Goal: Task Accomplishment & Management: Manage account settings

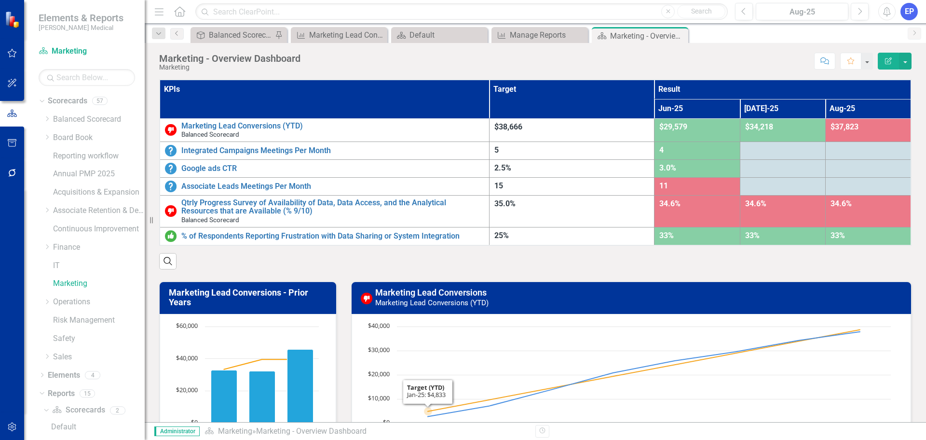
scroll to position [13, 0]
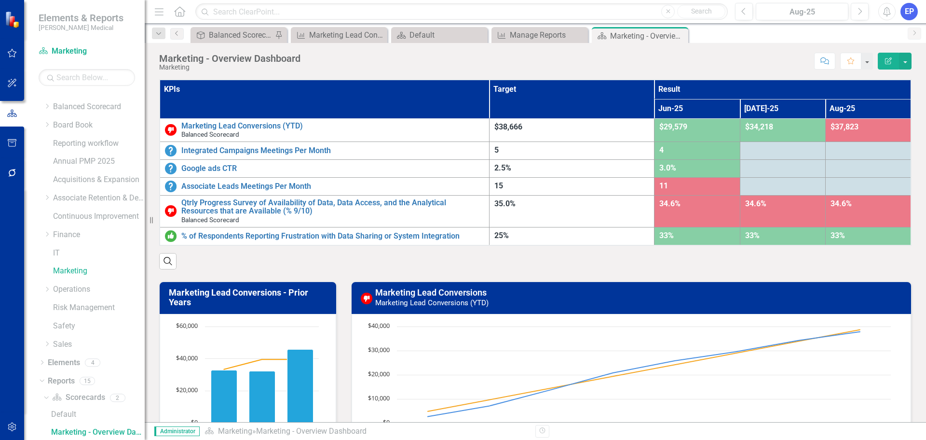
click at [833, 257] on div "Search" at bounding box center [535, 258] width 753 height 24
click at [907, 67] on button "button" at bounding box center [905, 61] width 13 height 17
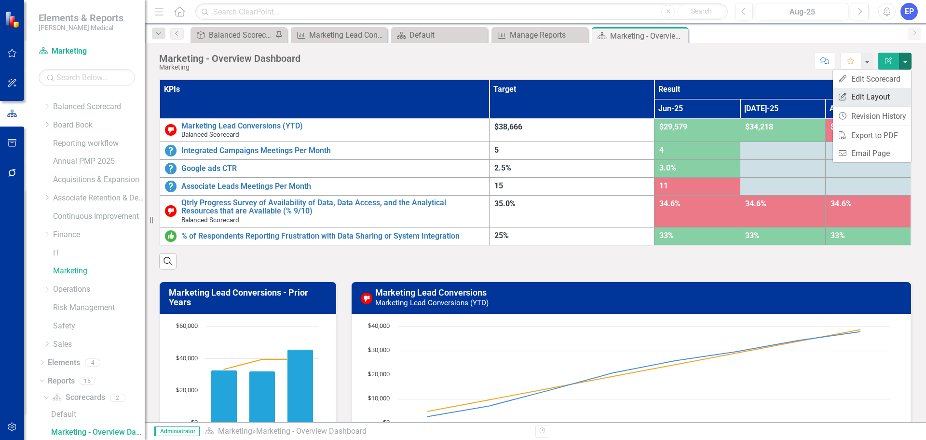
click at [857, 96] on link "Edit Report Edit Layout" at bounding box center [872, 97] width 78 height 18
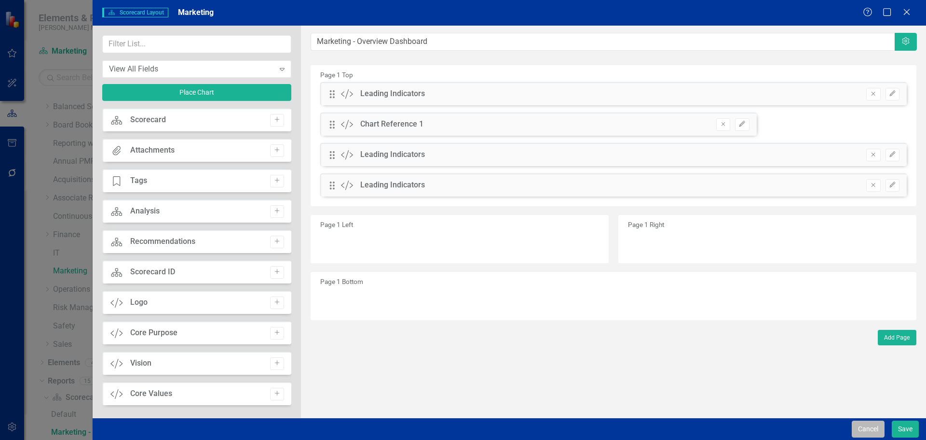
click at [870, 431] on button "Cancel" at bounding box center [868, 428] width 33 height 17
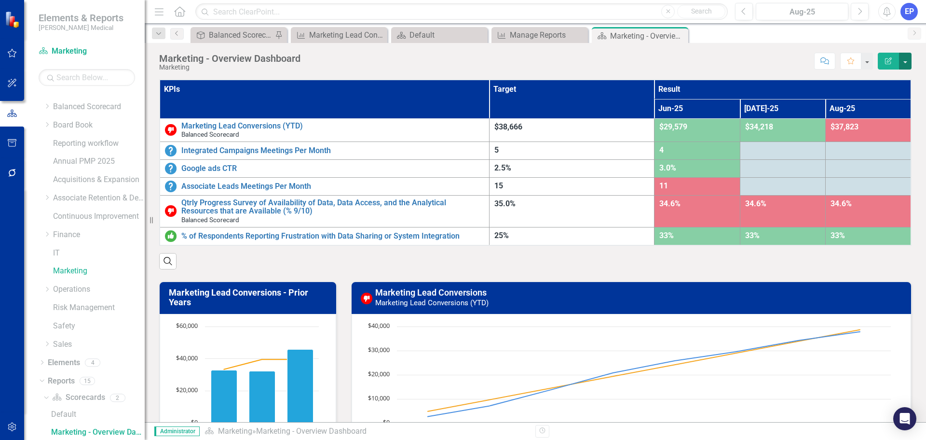
click at [906, 64] on button "button" at bounding box center [905, 61] width 13 height 17
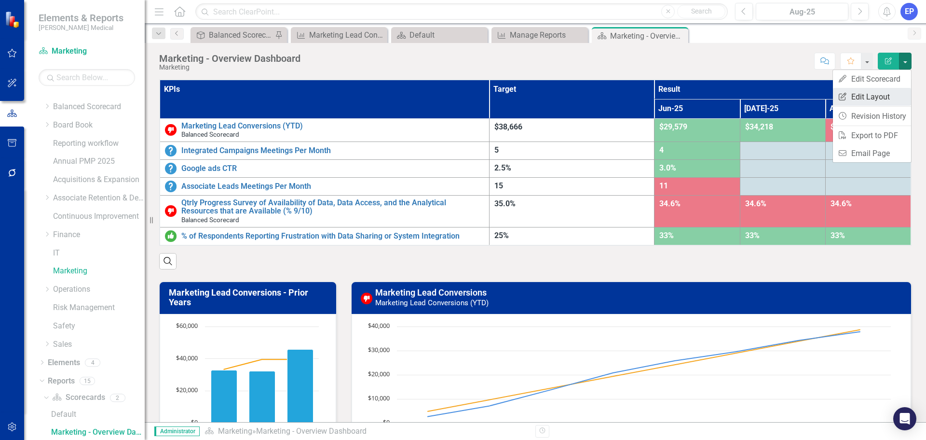
click at [871, 94] on link "Edit Report Edit Layout" at bounding box center [872, 97] width 78 height 18
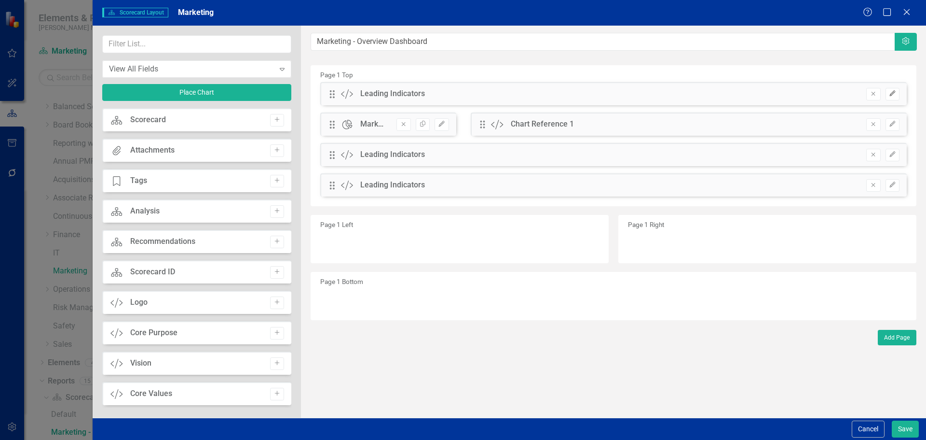
click at [896, 94] on icon "Edit" at bounding box center [892, 94] width 7 height 6
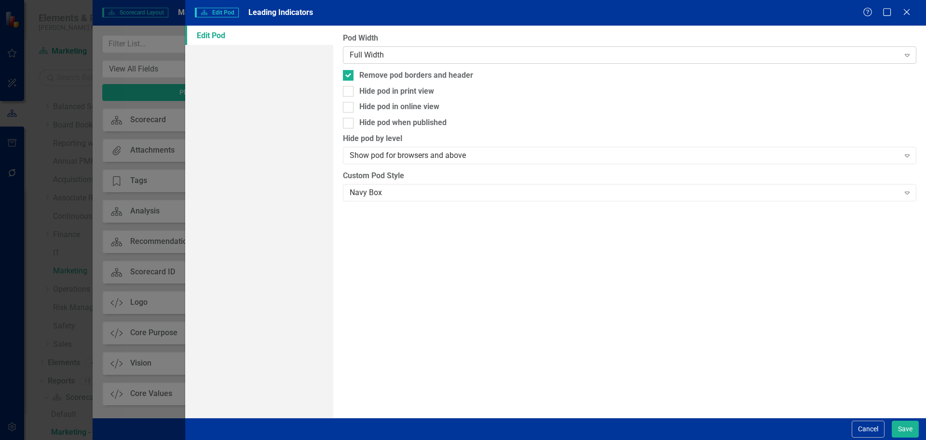
click at [634, 52] on div "Full Width" at bounding box center [625, 54] width 550 height 11
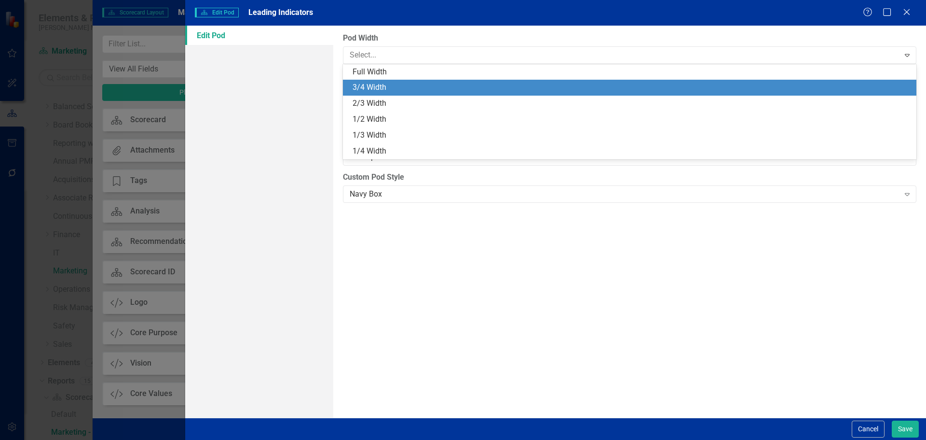
click at [630, 89] on div "3/4 Width" at bounding box center [632, 87] width 558 height 11
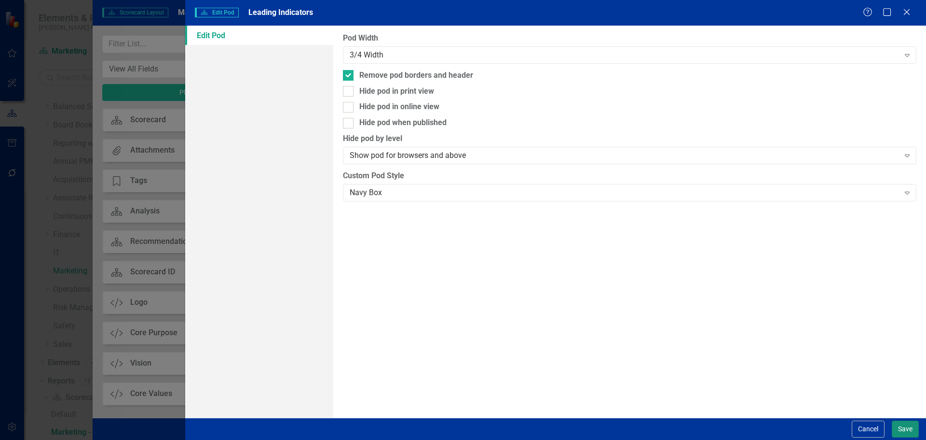
click at [899, 427] on button "Save" at bounding box center [905, 428] width 27 height 17
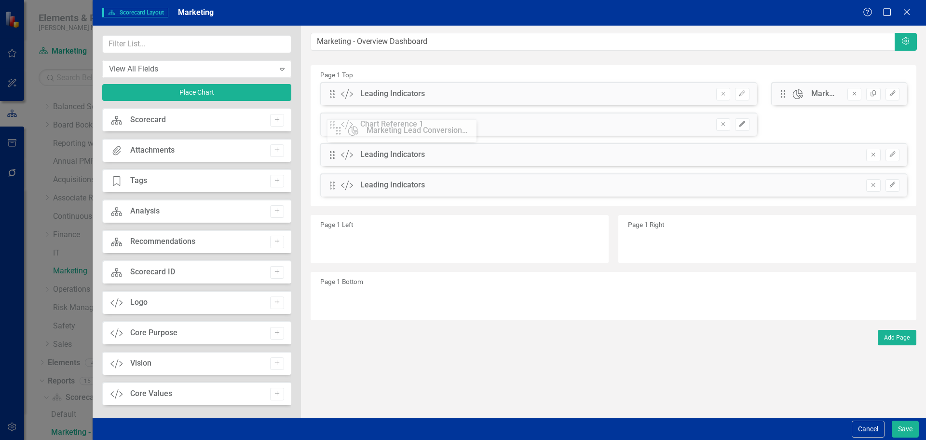
drag, startPoint x: 785, startPoint y: 94, endPoint x: 347, endPoint y: 130, distance: 439.2
drag, startPoint x: 785, startPoint y: 125, endPoint x: 442, endPoint y: 130, distance: 342.2
click at [442, 130] on div "The fields (or pods) that are available for you to include on the detail page a…" at bounding box center [613, 222] width 625 height 392
click at [746, 96] on icon "Edit" at bounding box center [742, 94] width 7 height 6
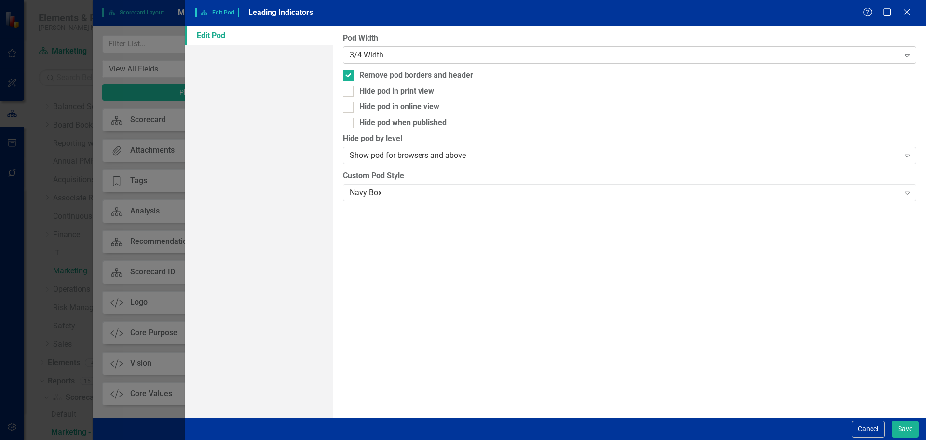
click at [653, 58] on div "3/4 Width" at bounding box center [625, 54] width 550 height 11
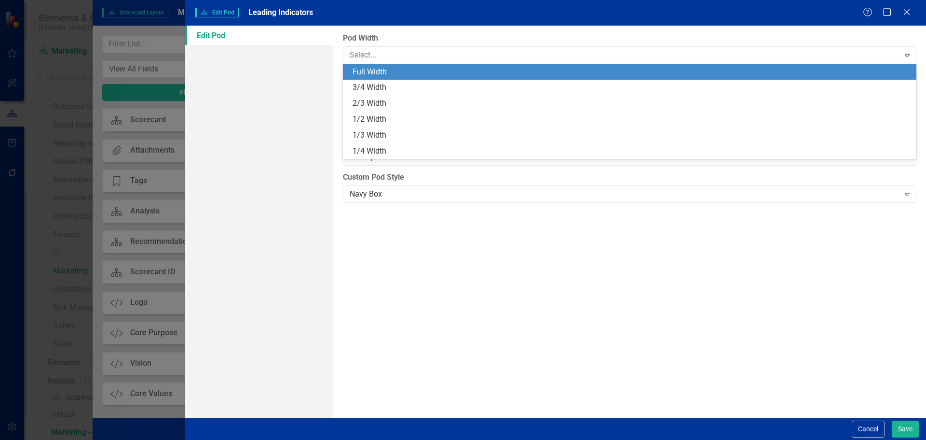
click at [645, 78] on div "Full Width" at bounding box center [630, 72] width 574 height 16
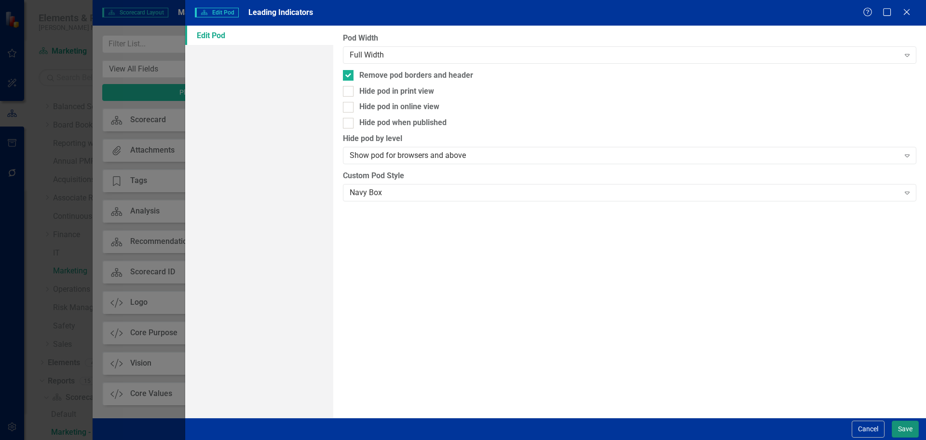
click at [900, 427] on button "Save" at bounding box center [905, 428] width 27 height 17
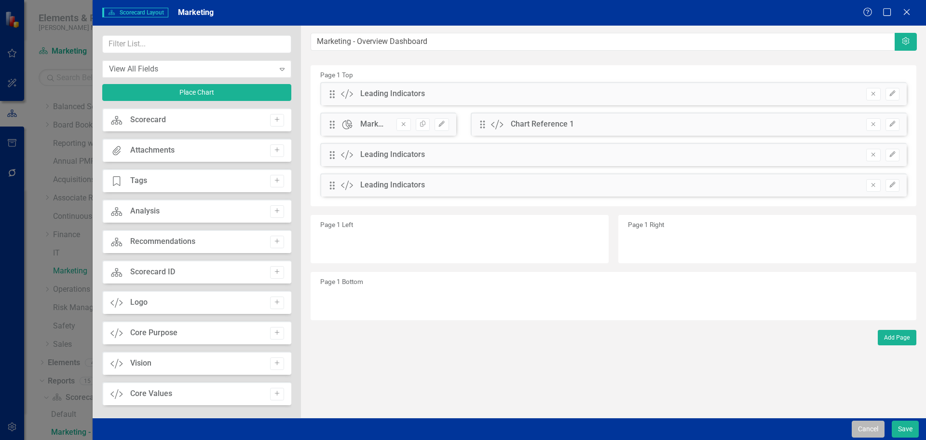
click at [870, 429] on button "Cancel" at bounding box center [868, 428] width 33 height 17
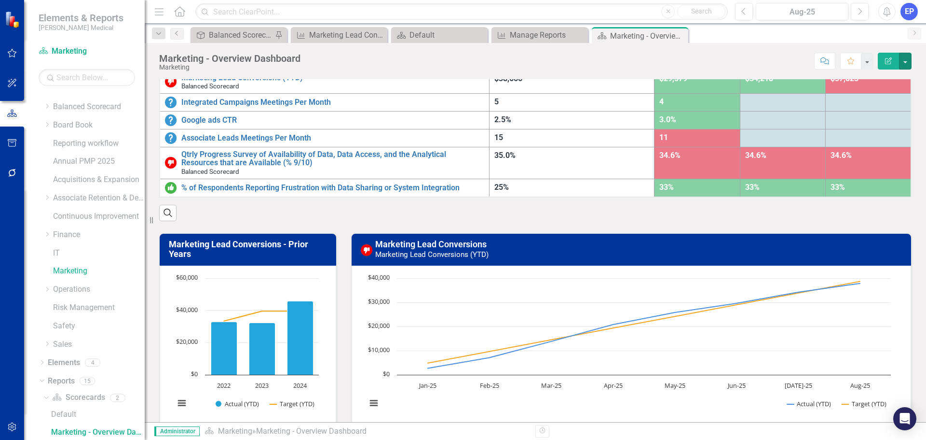
scroll to position [0, 0]
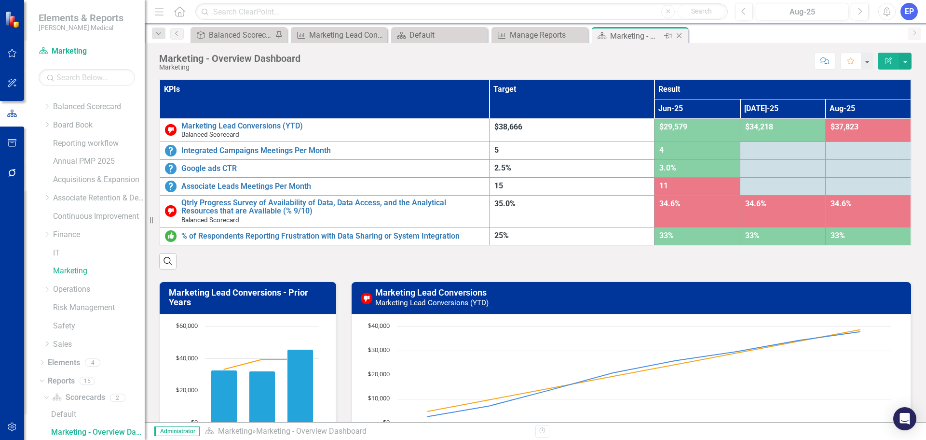
click at [680, 33] on icon "Close" at bounding box center [680, 36] width 10 height 8
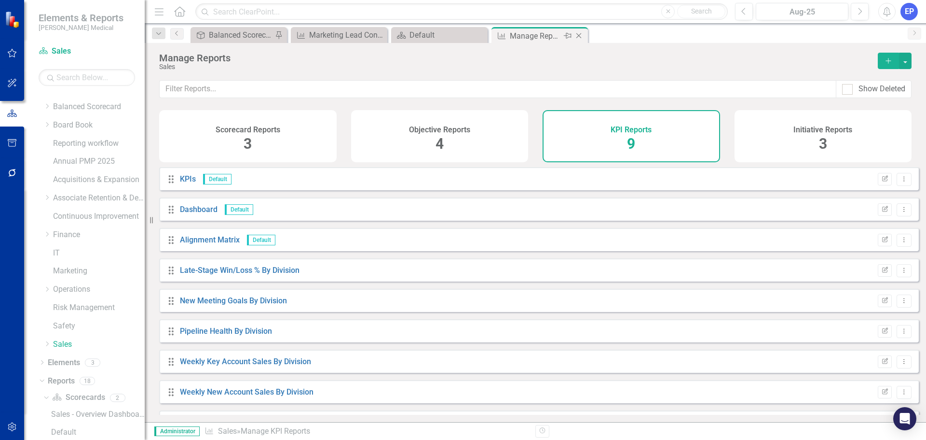
click at [577, 37] on icon "Close" at bounding box center [579, 36] width 10 height 8
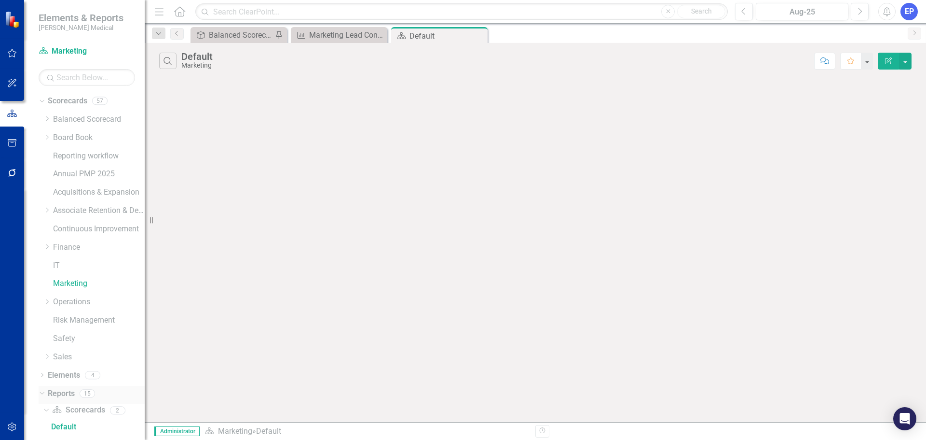
click at [63, 394] on link "Reports" at bounding box center [61, 393] width 27 height 11
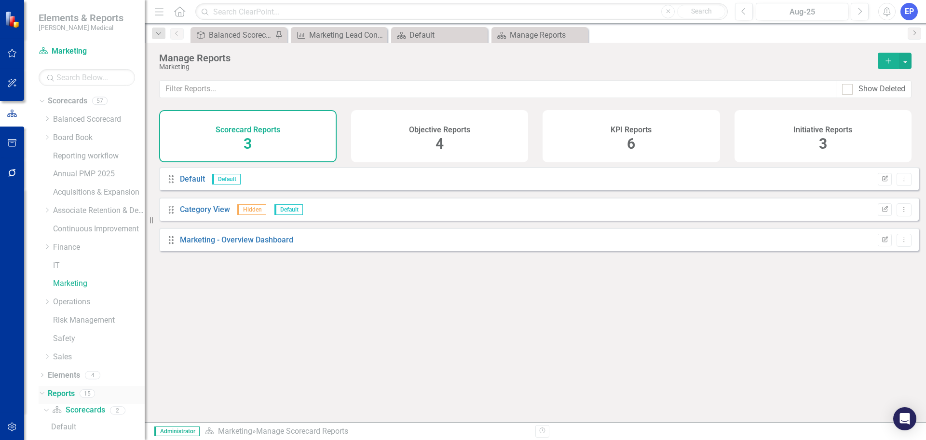
scroll to position [190, 0]
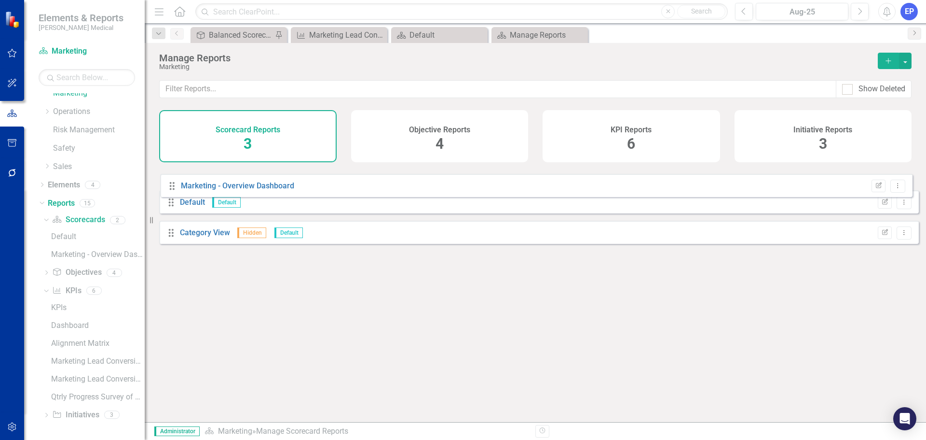
drag, startPoint x: 171, startPoint y: 249, endPoint x: 172, endPoint y: 186, distance: 63.2
click at [172, 186] on div "Drag Default Default Edit Report Dropdown Menu Drag Category View Hidden Defaul…" at bounding box center [539, 209] width 760 height 84
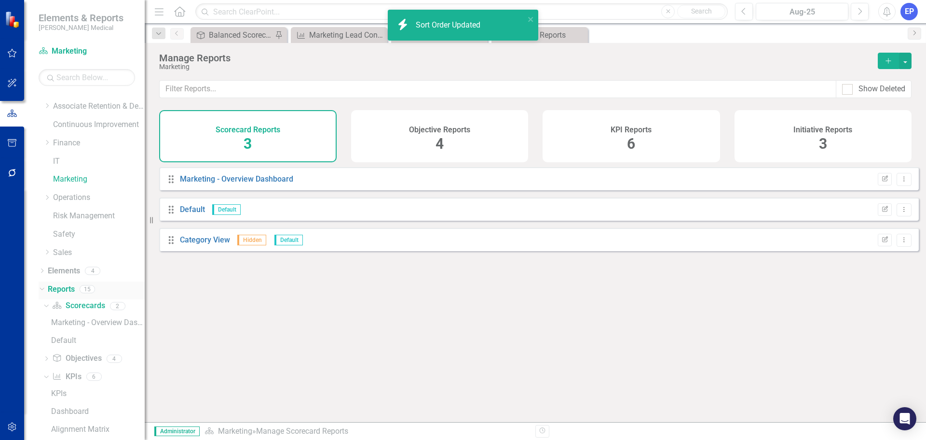
scroll to position [0, 0]
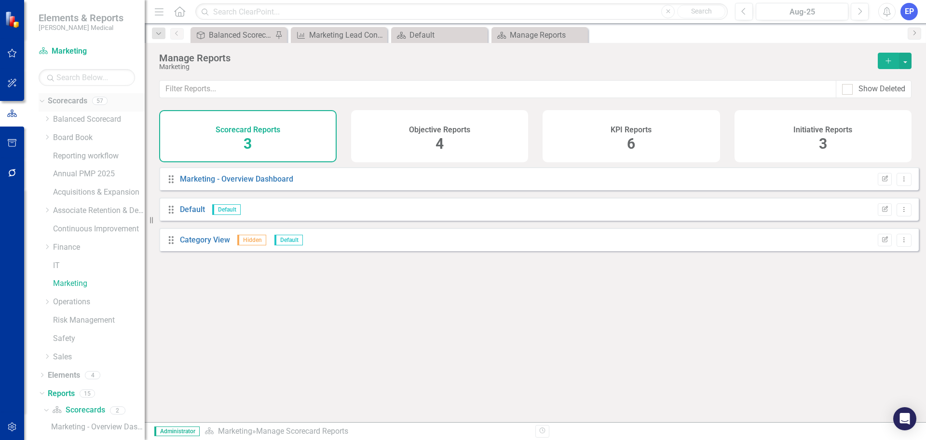
click at [60, 104] on link "Scorecards" at bounding box center [68, 101] width 40 height 11
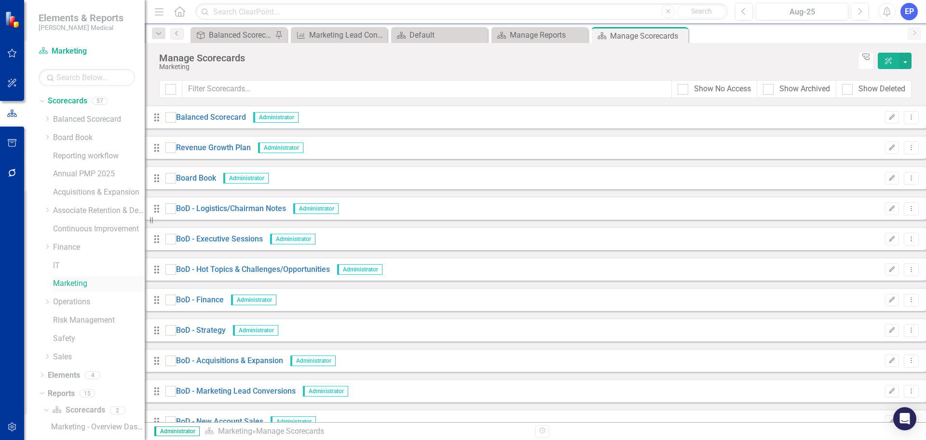
click at [69, 281] on link "Marketing" at bounding box center [99, 283] width 92 height 11
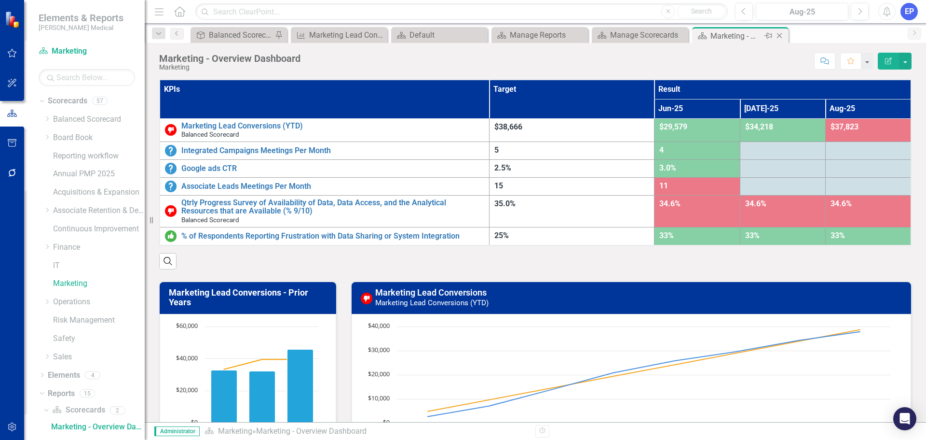
click at [781, 33] on icon "Close" at bounding box center [780, 36] width 10 height 8
